Goal: Task Accomplishment & Management: Use online tool/utility

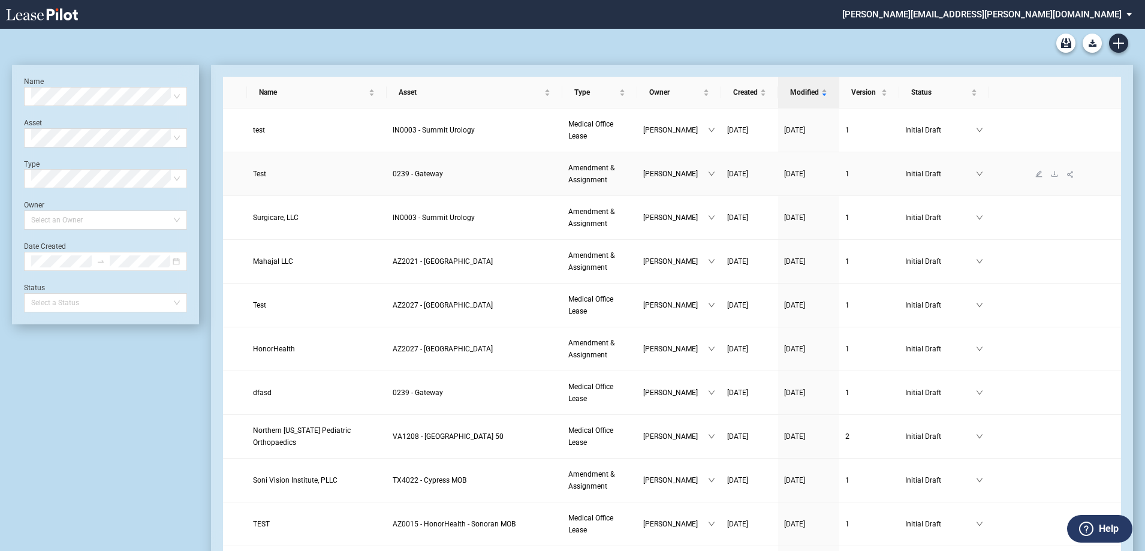
click at [419, 172] on span "0239 - Gateway" at bounding box center [418, 174] width 50 height 8
click at [257, 173] on span "Test" at bounding box center [259, 174] width 13 height 8
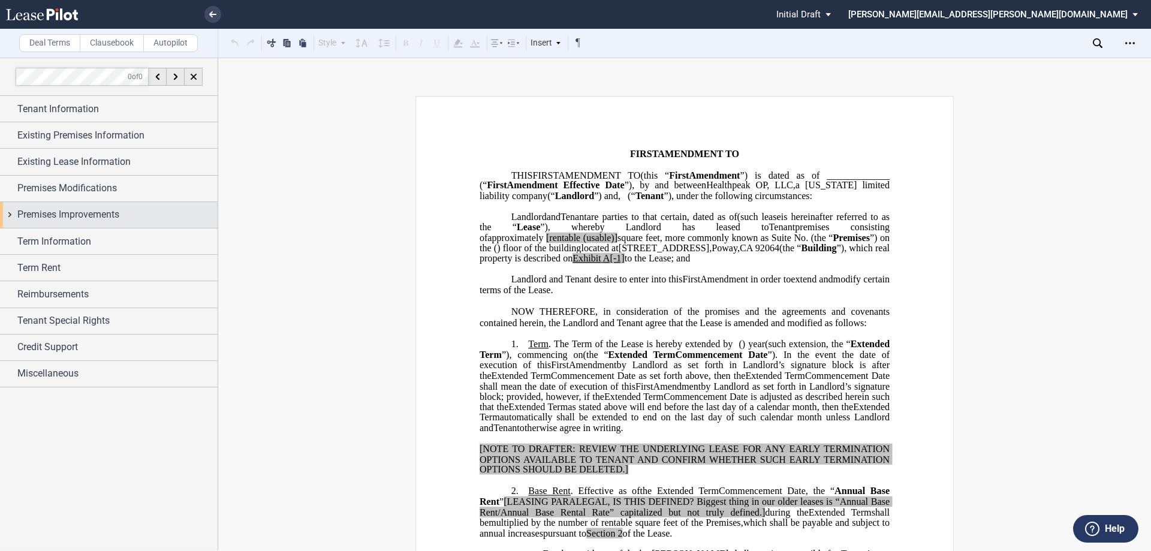
click at [71, 218] on span "Premises Improvements" at bounding box center [68, 215] width 102 height 14
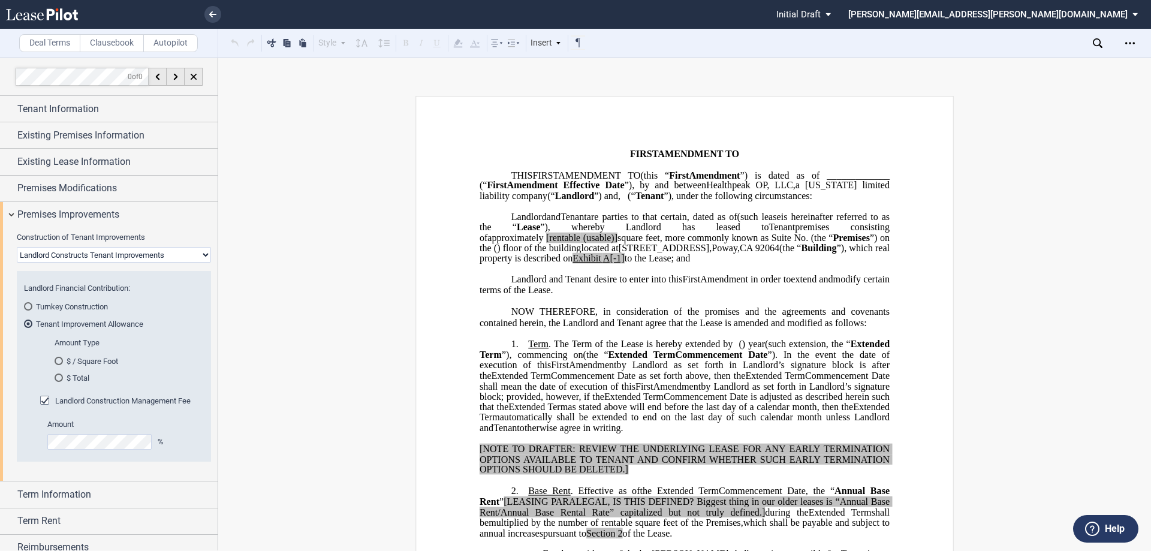
click at [127, 257] on select "Landlord Constructs Tenant Improvements Tenant Constructs Tenant Improvements "…" at bounding box center [114, 255] width 194 height 16
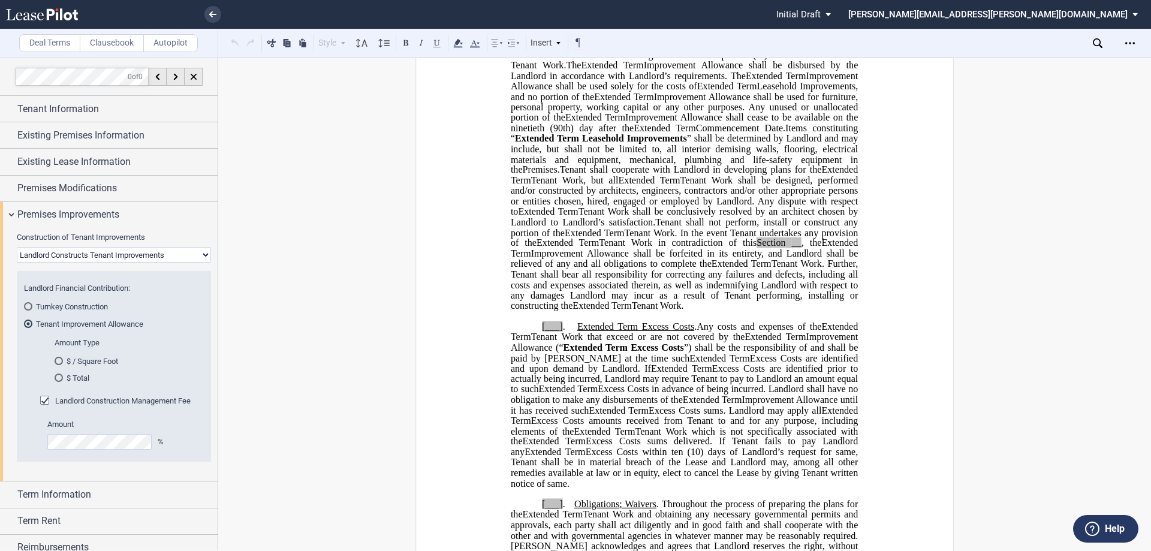
scroll to position [486, 0]
